Goal: Entertainment & Leisure: Consume media (video, audio)

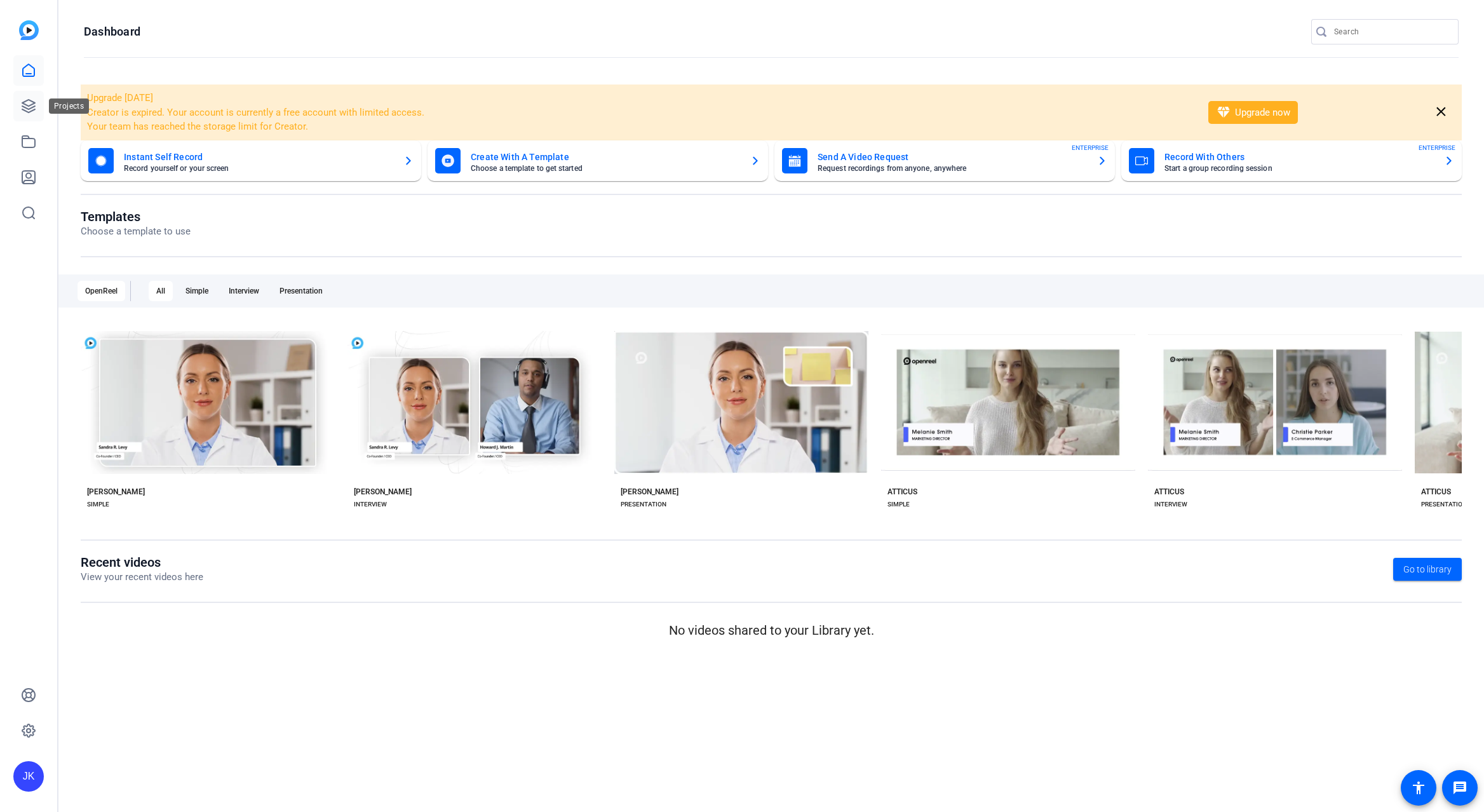
click at [31, 102] on icon at bounding box center [29, 106] width 16 height 16
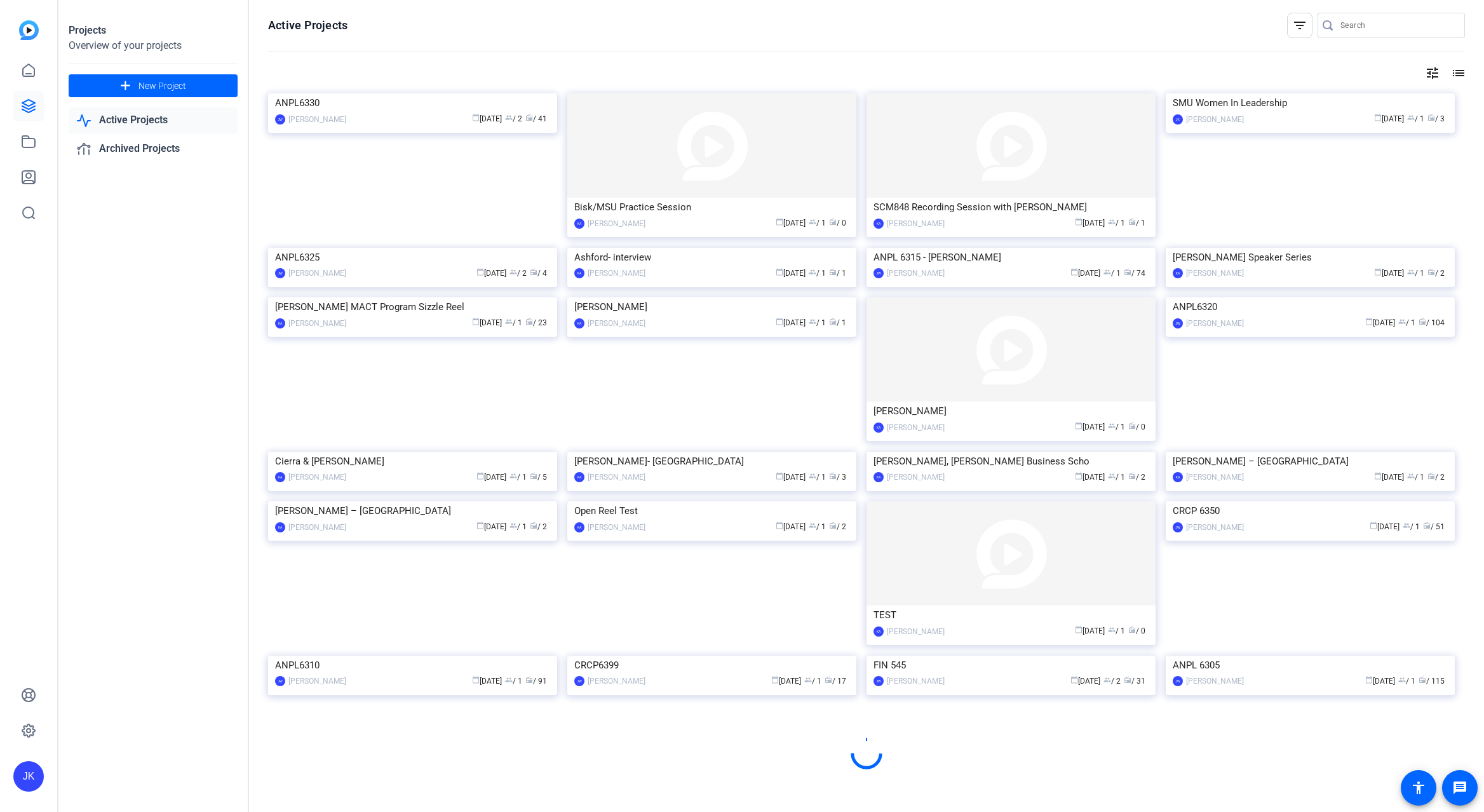
click at [164, 113] on link "Active Projects" at bounding box center [154, 121] width 169 height 26
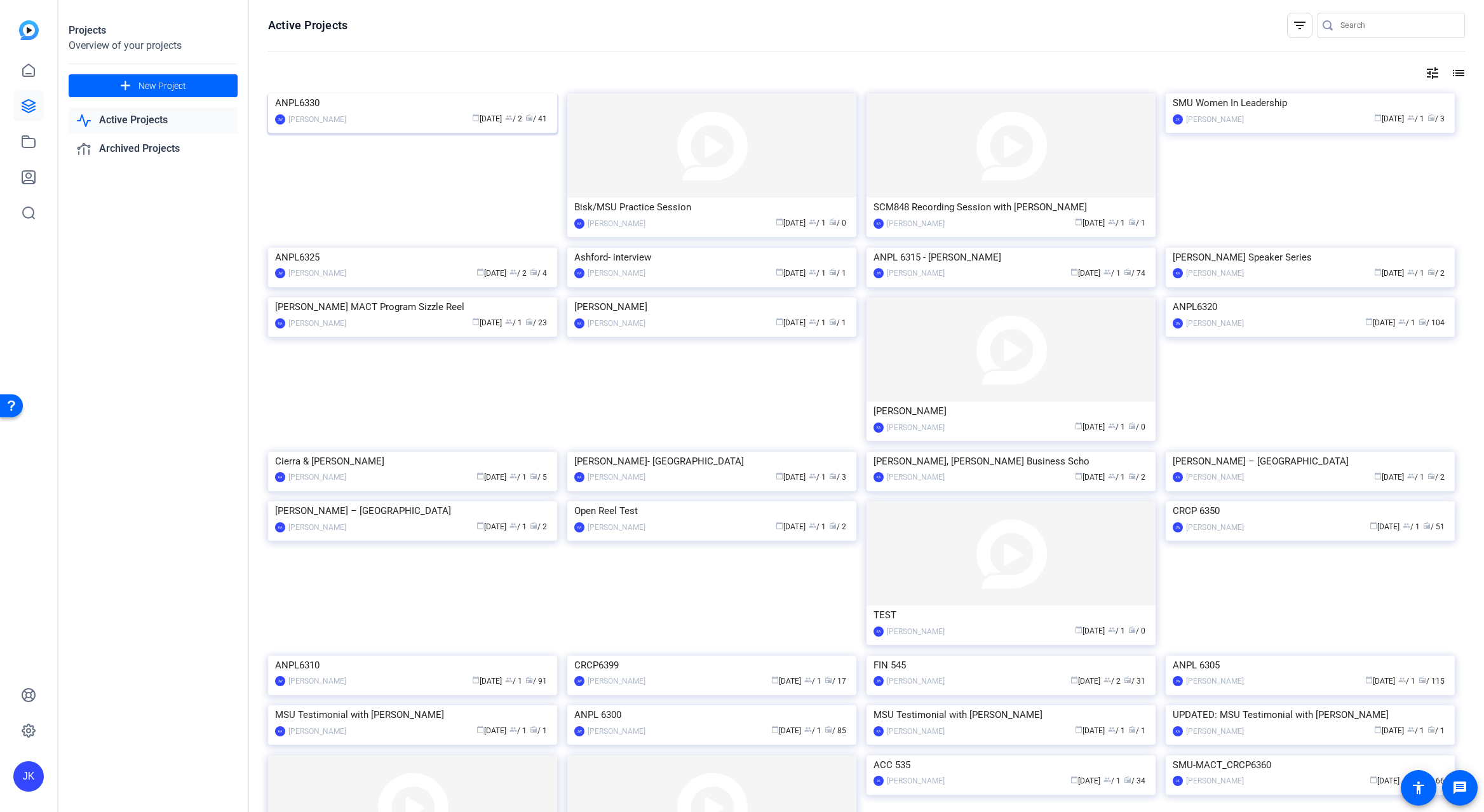
click at [466, 93] on img at bounding box center [412, 93] width 289 height 0
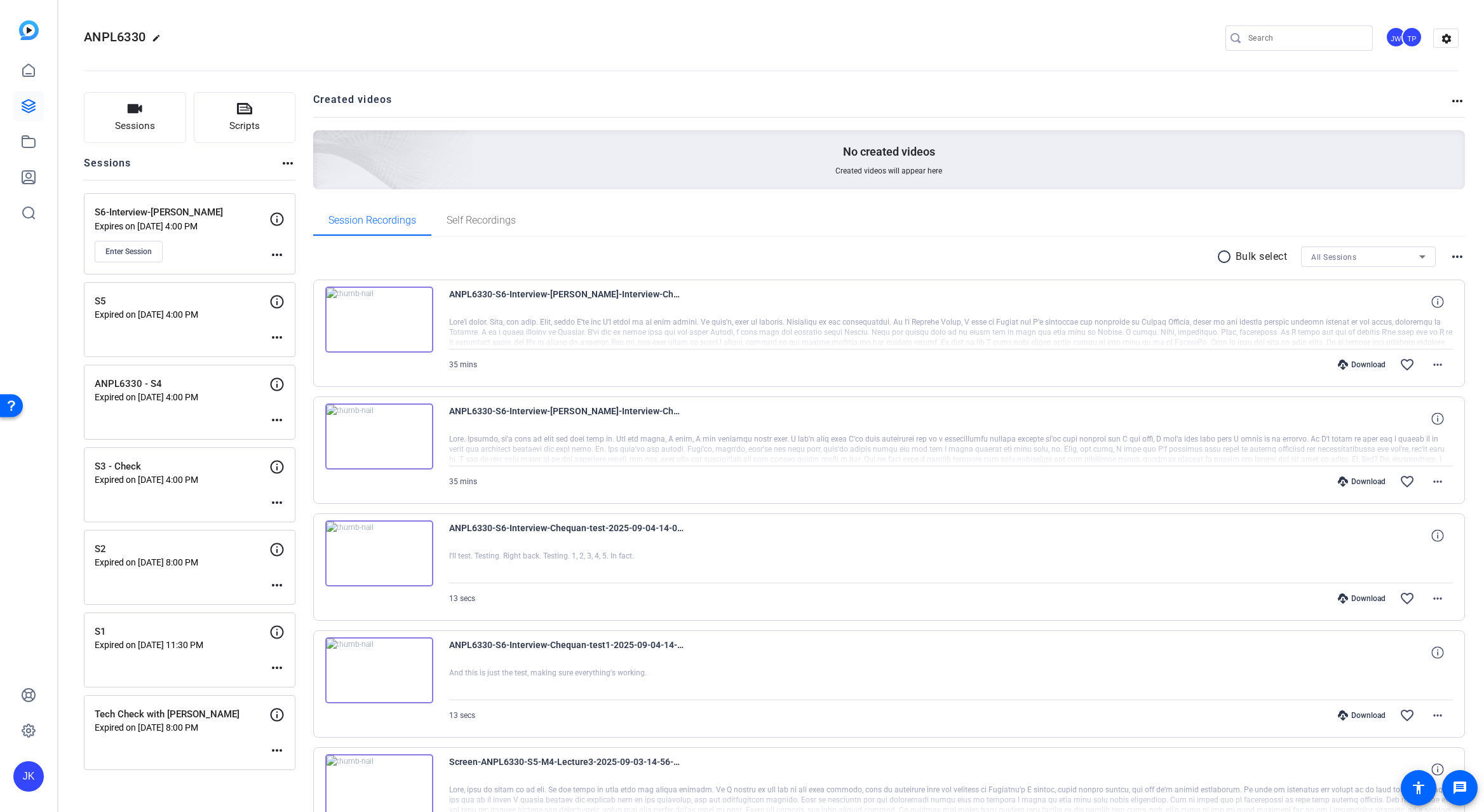
click at [382, 327] on img at bounding box center [378, 319] width 108 height 66
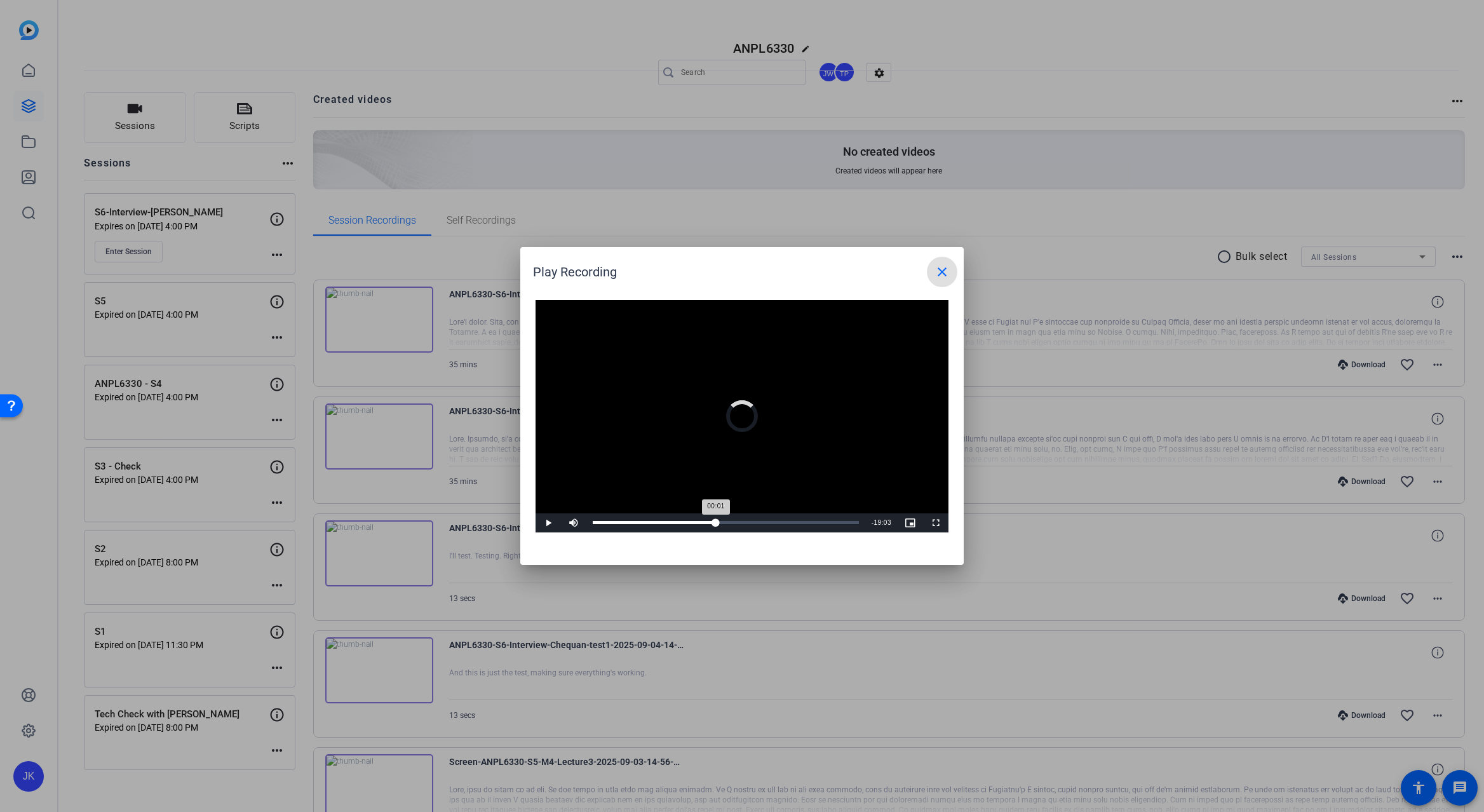
click at [716, 519] on div "Loaded : 2.37% 16:20 00:01" at bounding box center [725, 523] width 279 height 19
click at [740, 522] on div "19:38" at bounding box center [740, 522] width 1 height 3
drag, startPoint x: 932, startPoint y: 524, endPoint x: 1194, endPoint y: 601, distance: 273.1
click at [933, 523] on span "Video Player" at bounding box center [936, 523] width 26 height 0
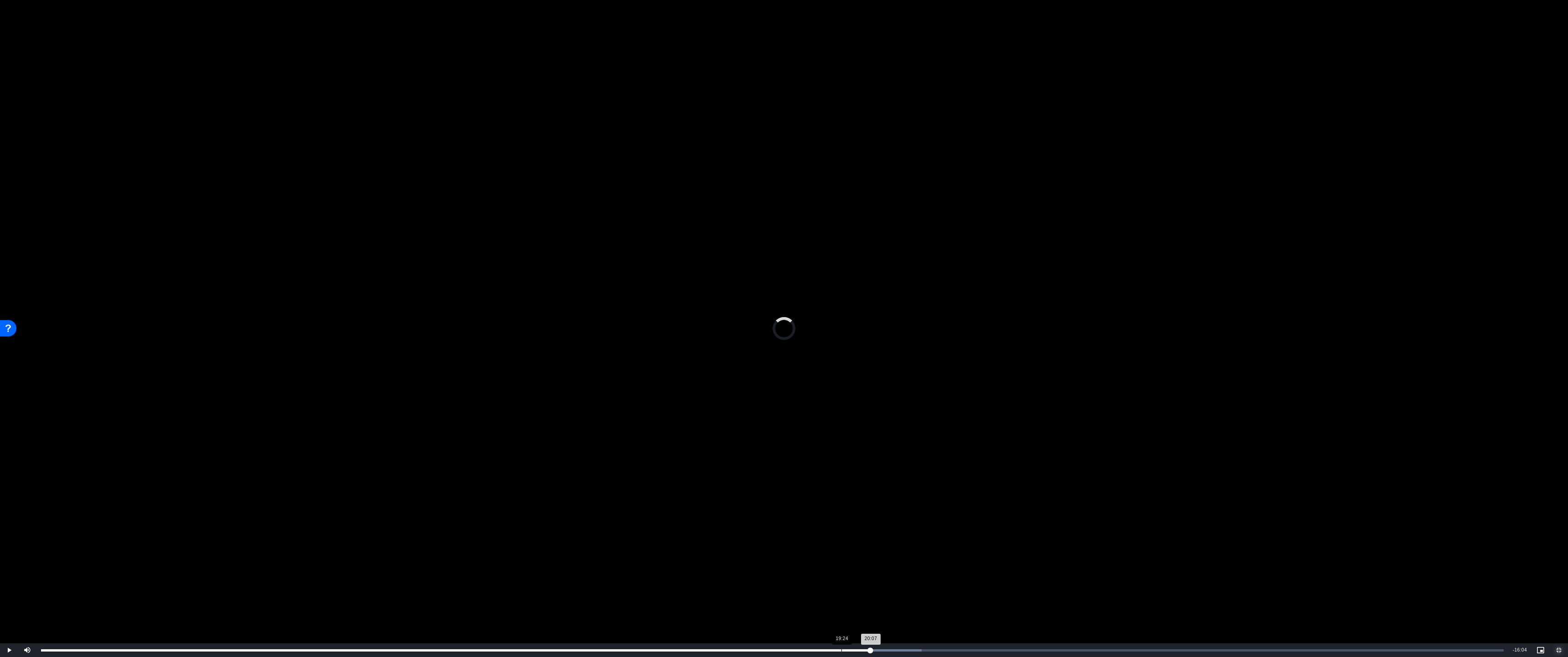
click at [841, 582] on div "19:24" at bounding box center [841, 650] width 1 height 2
click at [865, 582] on div "Loaded : 60.22% 19:58 19:58" at bounding box center [772, 650] width 1462 height 2
click at [888, 582] on div "Loaded : 60.22% 20:32 20:16" at bounding box center [772, 650] width 1472 height 14
click at [902, 582] on div "Loaded : 62.90% 20:53 20:53" at bounding box center [772, 650] width 1472 height 14
click at [953, 582] on div "22:07" at bounding box center [953, 650] width 1 height 2
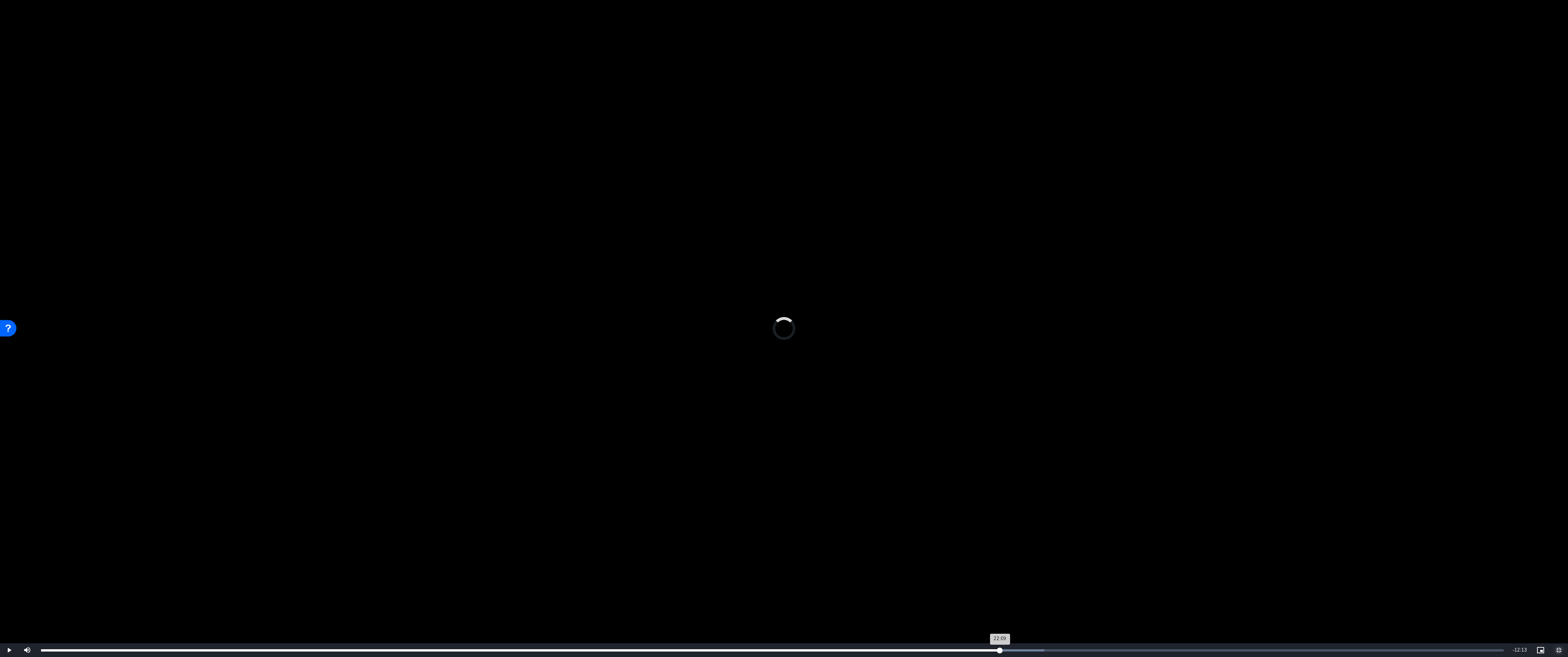
click at [1000, 582] on div "Loaded : 68.59% 23:15 22:09" at bounding box center [772, 650] width 1462 height 2
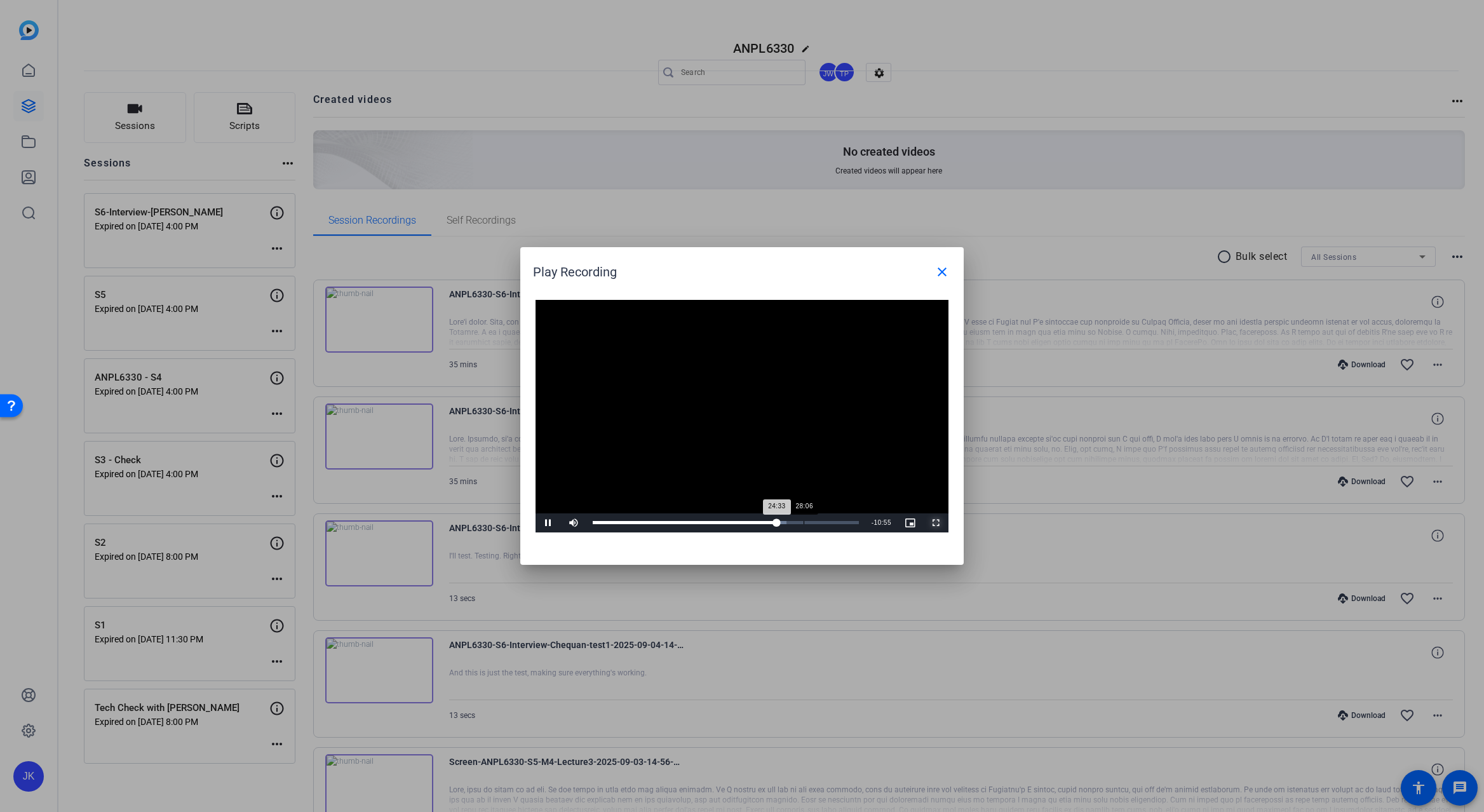
click at [804, 520] on div "Loaded : 72.79% 28:06 24:33" at bounding box center [725, 523] width 279 height 19
click at [835, 522] on div "Loaded : 82.29% 31:48 28:07" at bounding box center [727, 522] width 270 height 3
click at [846, 525] on div "Loaded : 92.50% 33:18 31:51" at bounding box center [727, 523] width 283 height 19
click at [853, 523] on div "34:18" at bounding box center [853, 522] width 1 height 3
click at [936, 523] on span "Video Player" at bounding box center [936, 523] width 26 height 0
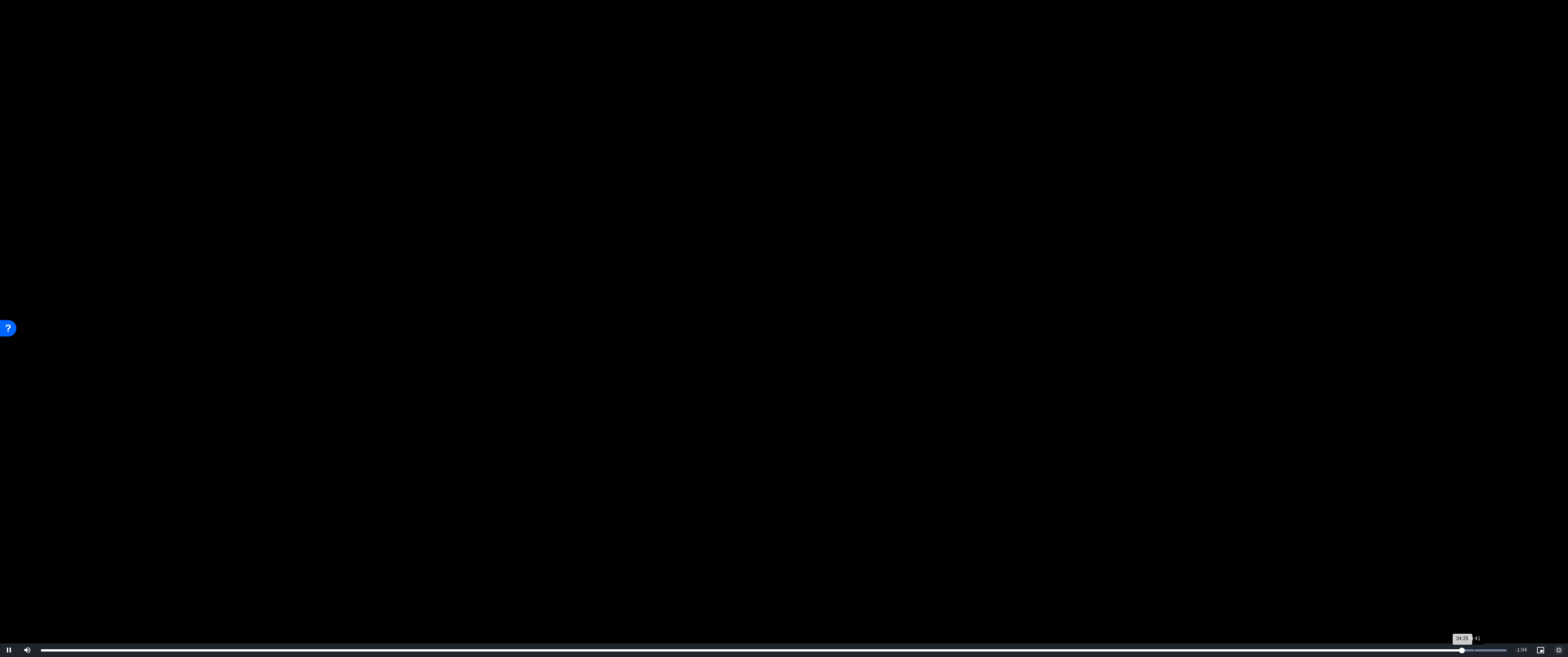
click at [1064, 582] on div "34:41" at bounding box center [1474, 650] width 1 height 2
click at [1064, 582] on div "Loaded : 100.00% 35:03 34:43" at bounding box center [773, 650] width 1474 height 14
click at [1064, 582] on div "Loaded : 100.00% 34:54 34:54" at bounding box center [773, 650] width 1465 height 2
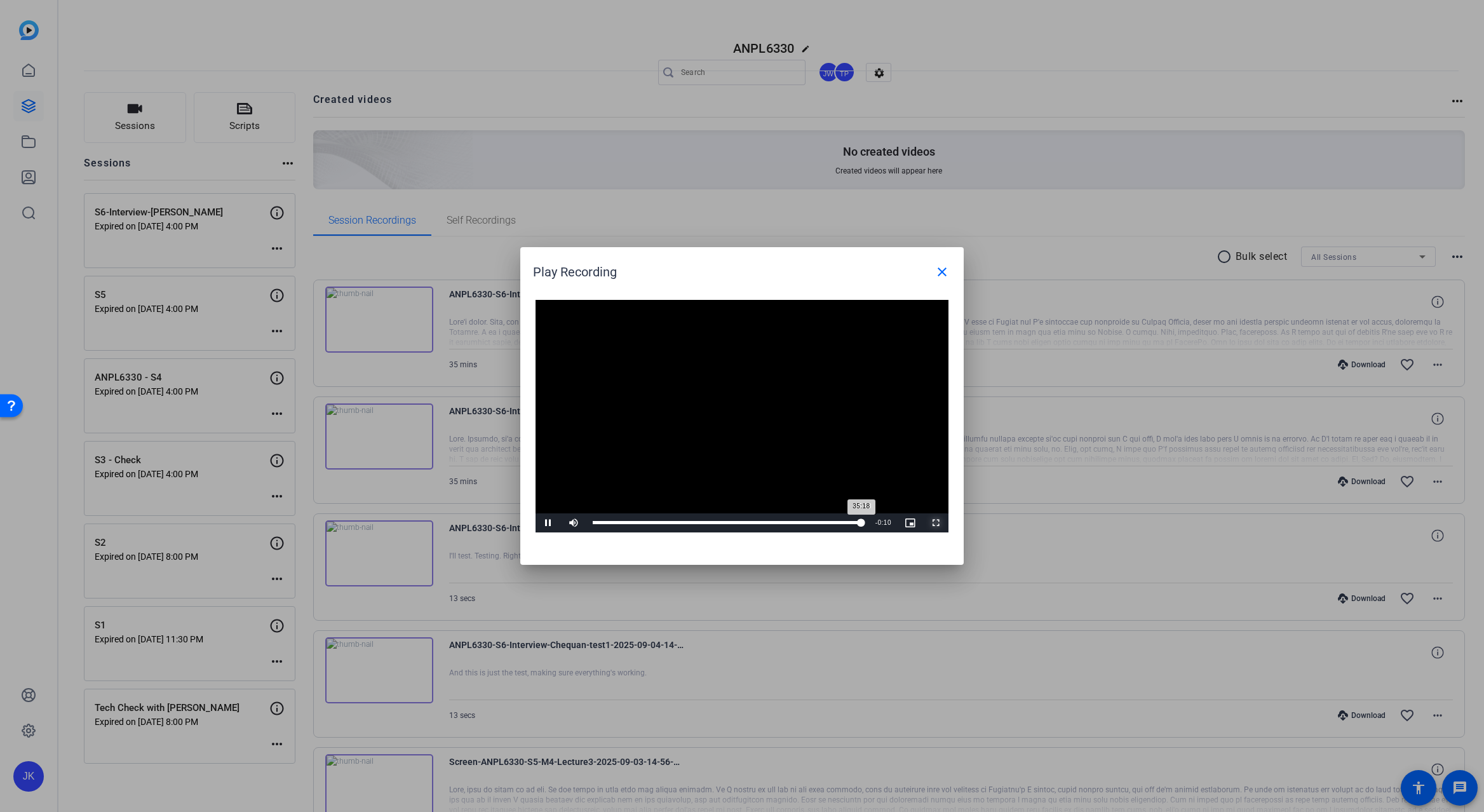
click at [862, 522] on div "35:18" at bounding box center [727, 522] width 269 height 3
click at [860, 522] on div "35:08" at bounding box center [726, 522] width 268 height 3
click at [944, 270] on mat-icon "close" at bounding box center [942, 272] width 16 height 16
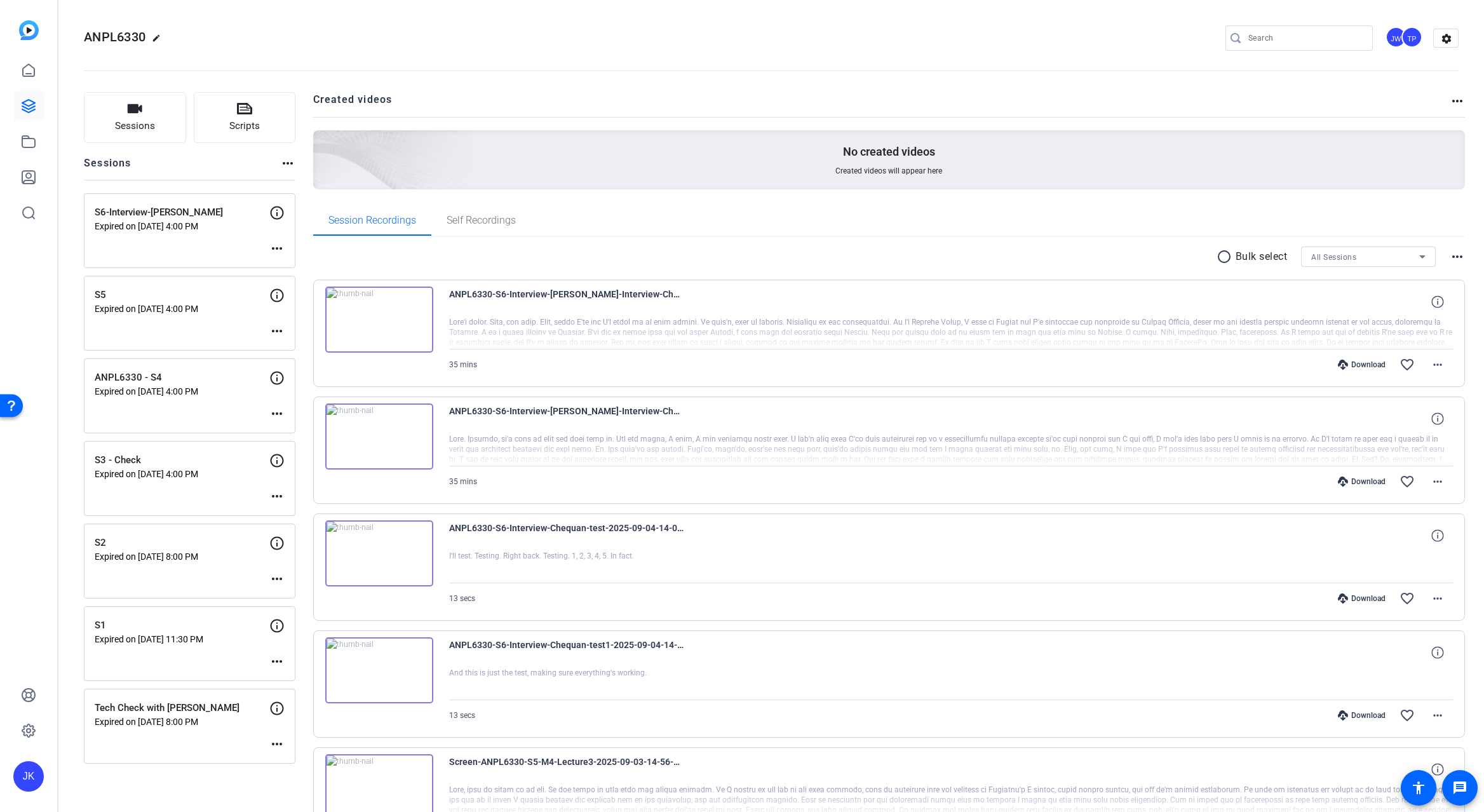
click at [379, 433] on img at bounding box center [378, 436] width 108 height 66
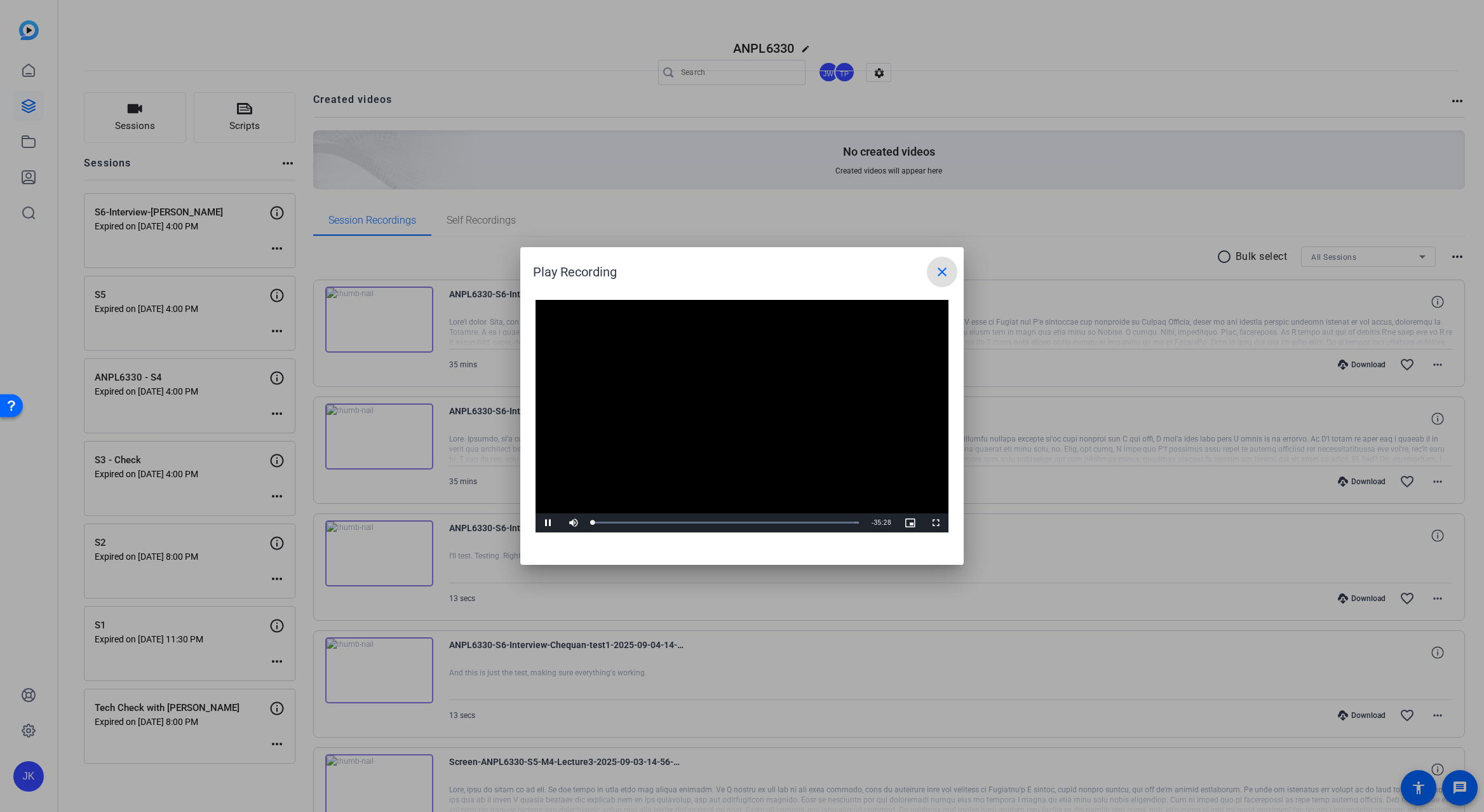
click at [741, 411] on video "Video Player" at bounding box center [742, 416] width 413 height 233
click at [850, 526] on div "Loaded : 100.00% 34:17 00:00" at bounding box center [725, 523] width 279 height 19
click at [853, 524] on div "34:17" at bounding box center [724, 522] width 261 height 3
click at [540, 523] on span "Video Player" at bounding box center [549, 523] width 26 height 0
click at [936, 523] on span "Video Player" at bounding box center [936, 523] width 26 height 0
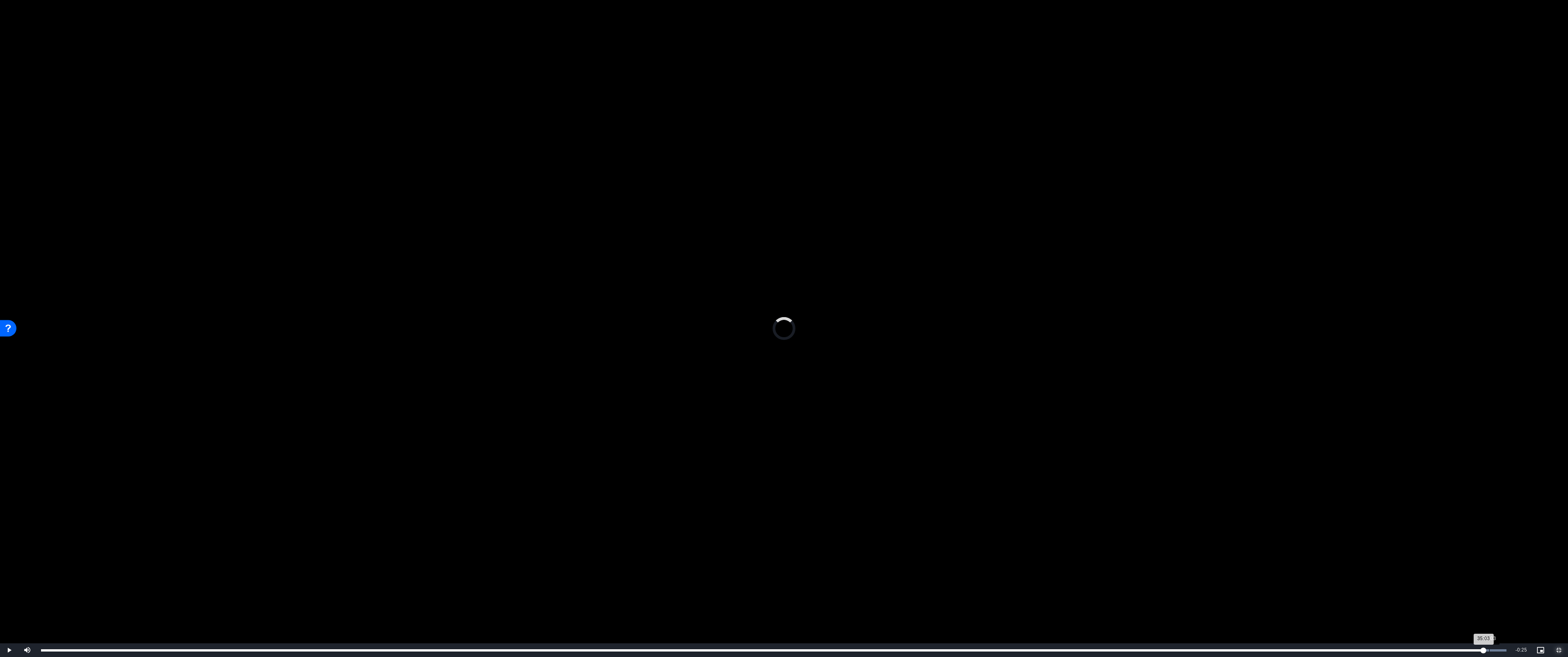
click at [1064, 582] on div "35:03" at bounding box center [1489, 650] width 1 height 2
click at [1064, 582] on div "34:59" at bounding box center [1486, 650] width 1 height 2
click at [1064, 582] on div "34:53" at bounding box center [1482, 650] width 1 height 2
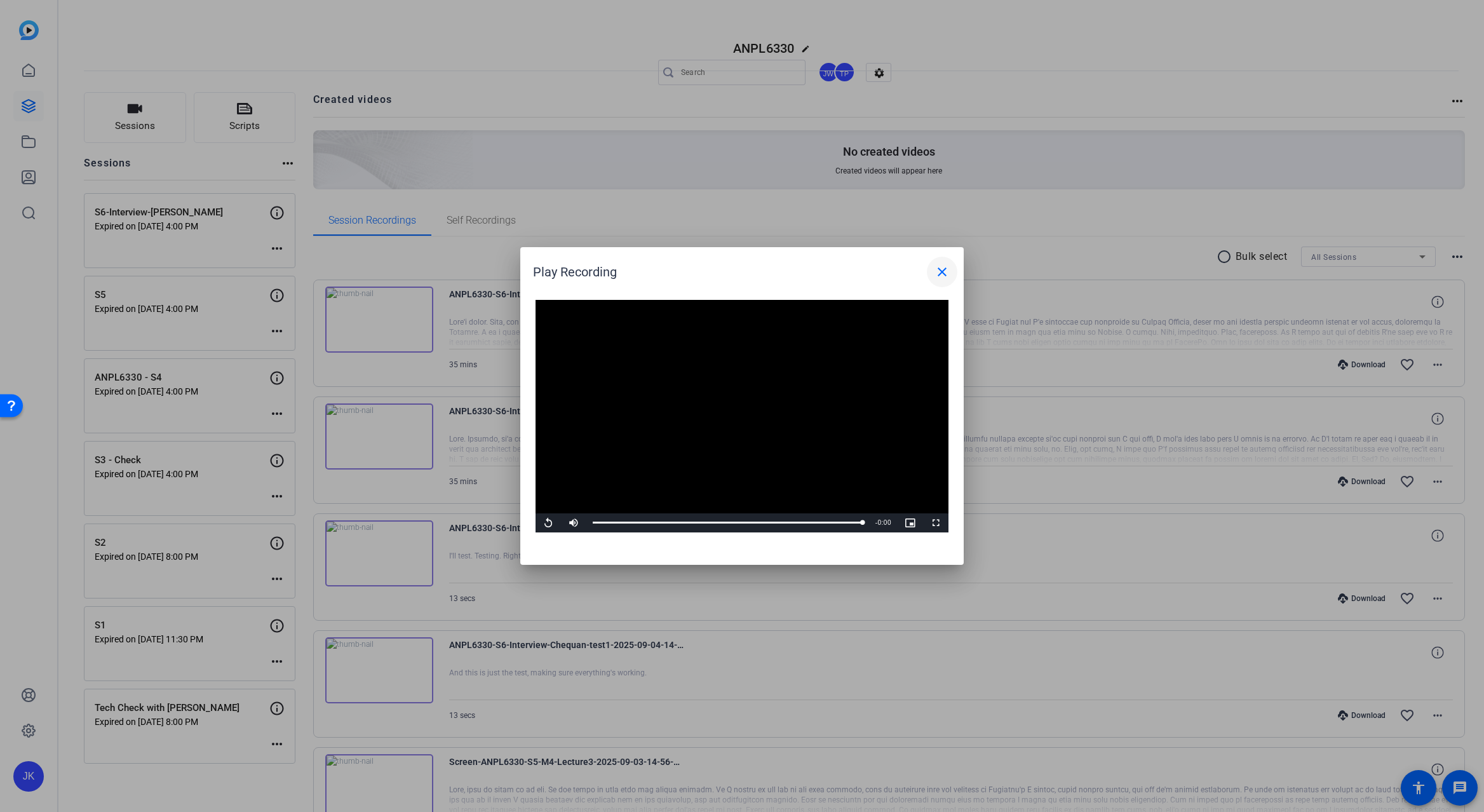
click at [937, 278] on mat-icon "close" at bounding box center [942, 272] width 16 height 16
